Goal: Transaction & Acquisition: Purchase product/service

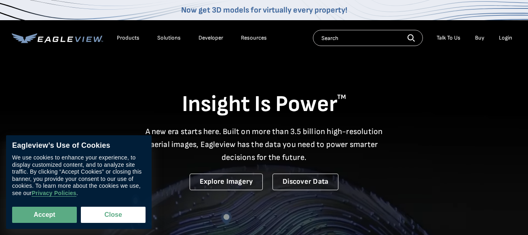
click at [511, 36] on div "Login" at bounding box center [505, 37] width 13 height 7
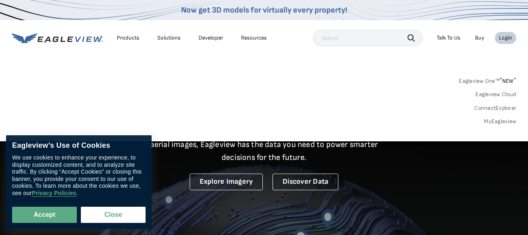
click at [499, 122] on link "MyEagleview" at bounding box center [500, 121] width 32 height 7
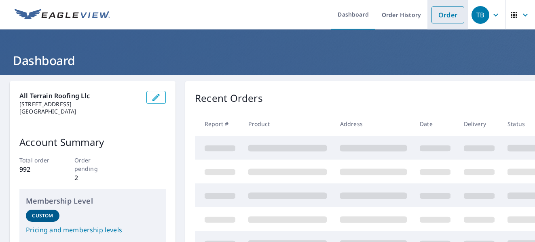
click at [437, 16] on link "Order" at bounding box center [447, 14] width 33 height 17
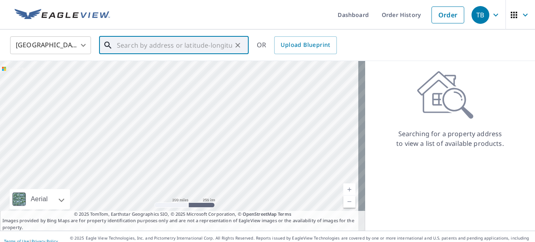
drag, startPoint x: 145, startPoint y: 44, endPoint x: 152, endPoint y: 31, distance: 15.0
click at [145, 44] on input "text" at bounding box center [174, 45] width 115 height 23
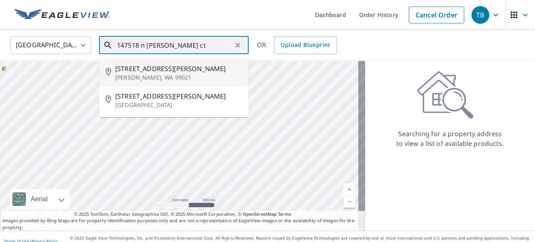
click at [128, 46] on input "147518 n [PERSON_NAME] ct" at bounding box center [174, 45] width 115 height 23
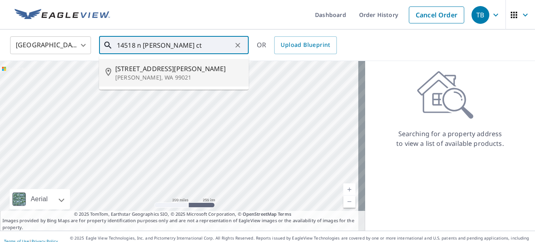
click at [152, 69] on span "[STREET_ADDRESS][PERSON_NAME]" at bounding box center [178, 69] width 127 height 10
type input "[STREET_ADDRESS][PERSON_NAME][PERSON_NAME]"
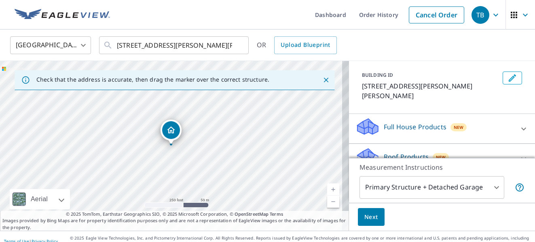
scroll to position [81, 0]
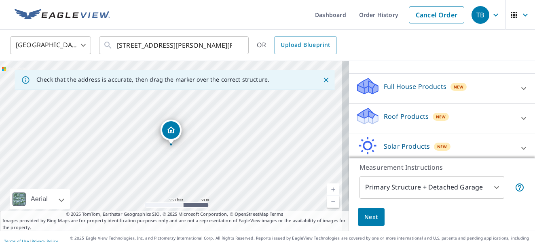
click at [518, 114] on icon at bounding box center [523, 119] width 10 height 10
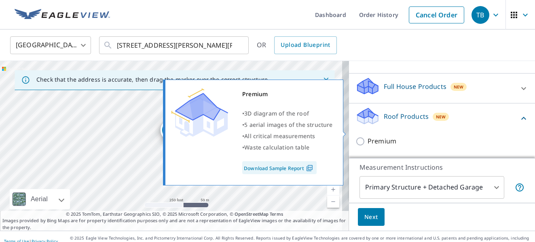
scroll to position [162, 0]
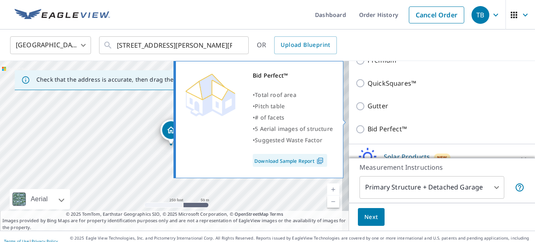
click at [355, 124] on input "Bid Perfect™" at bounding box center [361, 129] width 12 height 10
checkbox input "true"
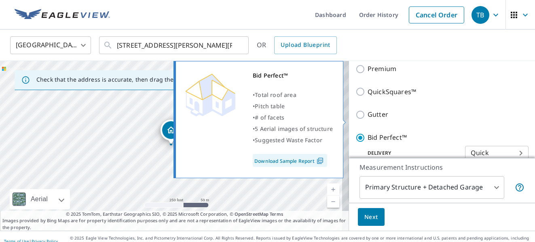
scroll to position [170, 0]
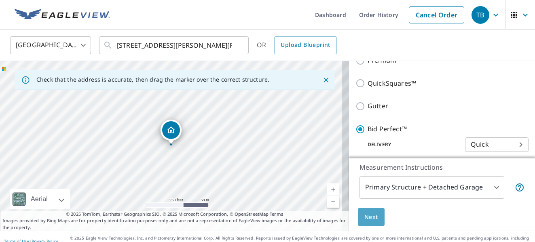
click at [369, 224] on button "Next" at bounding box center [371, 217] width 27 height 18
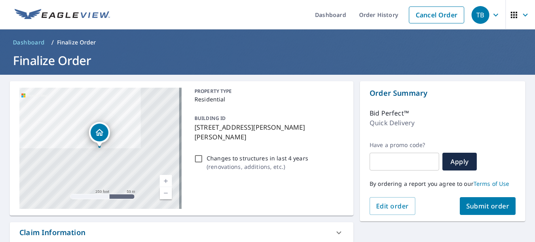
click at [479, 208] on span "Submit order" at bounding box center [487, 206] width 43 height 9
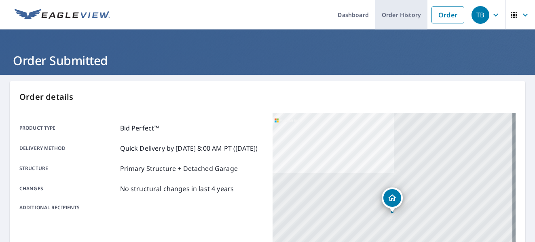
click at [390, 13] on link "Order History" at bounding box center [401, 14] width 52 height 29
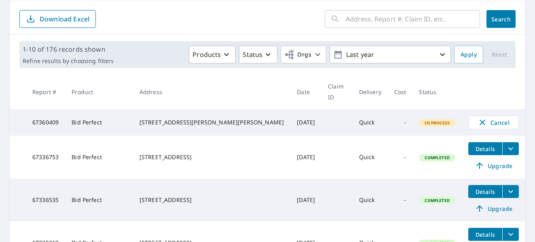
scroll to position [121, 0]
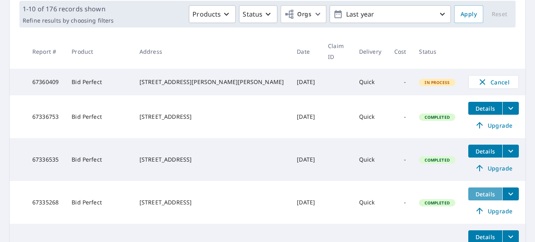
click at [476, 198] on span "Details" at bounding box center [485, 194] width 24 height 8
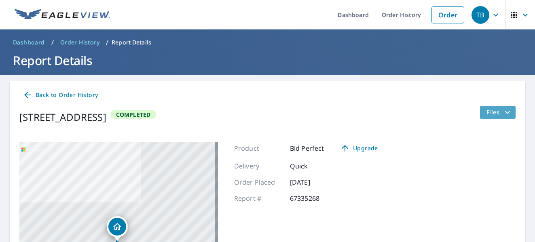
click at [502, 112] on icon "filesDropdownBtn-67335268" at bounding box center [507, 112] width 10 height 10
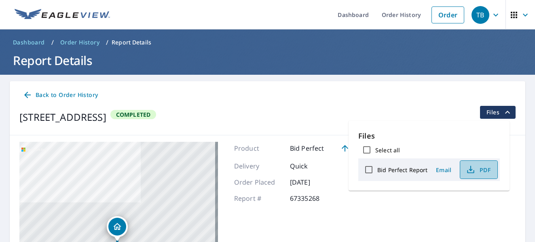
click at [485, 169] on span "PDF" at bounding box center [478, 170] width 26 height 10
